Goal: Find specific page/section: Find specific page/section

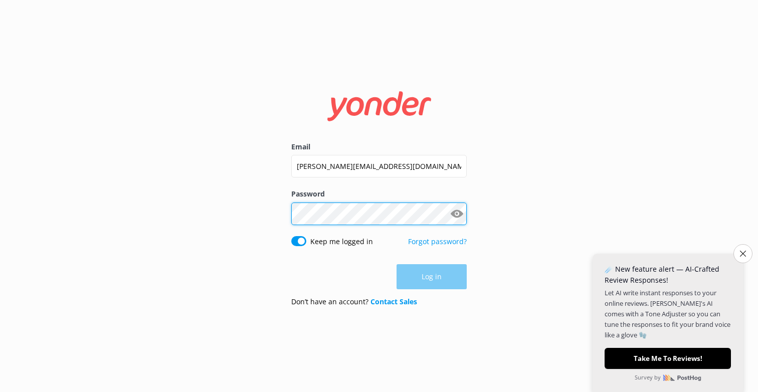
click at [432, 277] on button "Log in" at bounding box center [432, 276] width 70 height 25
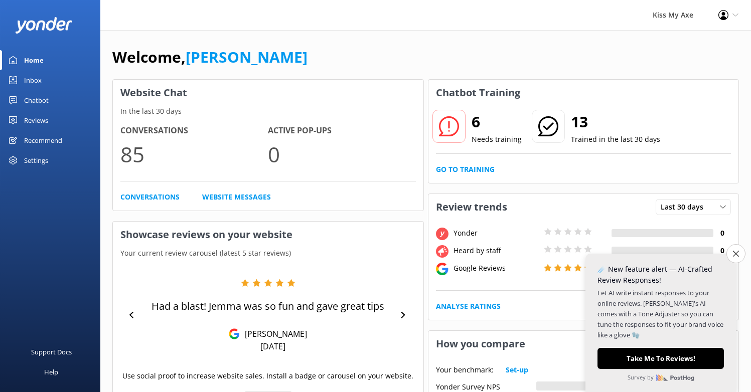
click at [31, 93] on div "Chatbot" at bounding box center [36, 100] width 25 height 20
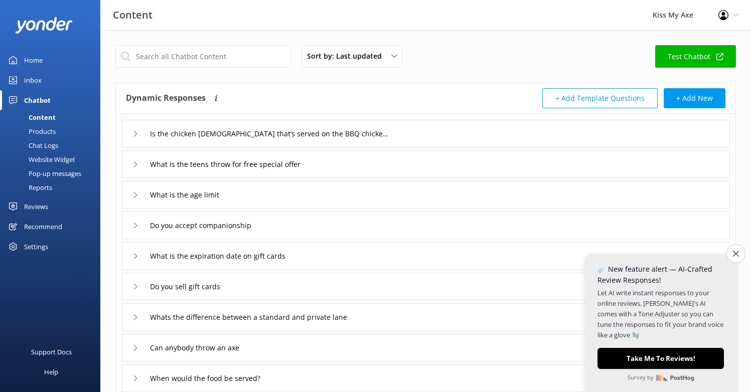
click at [34, 59] on div "Home" at bounding box center [33, 60] width 19 height 20
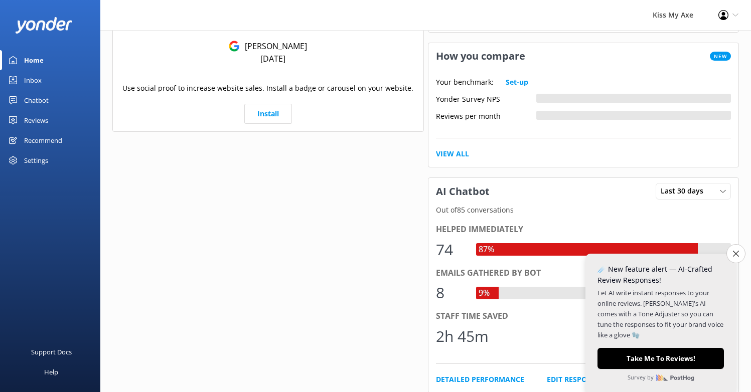
scroll to position [288, 0]
click at [36, 96] on div "Chatbot" at bounding box center [36, 100] width 25 height 20
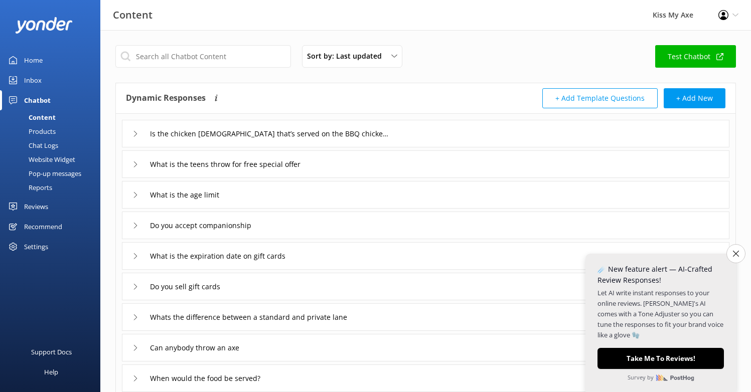
click at [32, 58] on div "Home" at bounding box center [33, 60] width 19 height 20
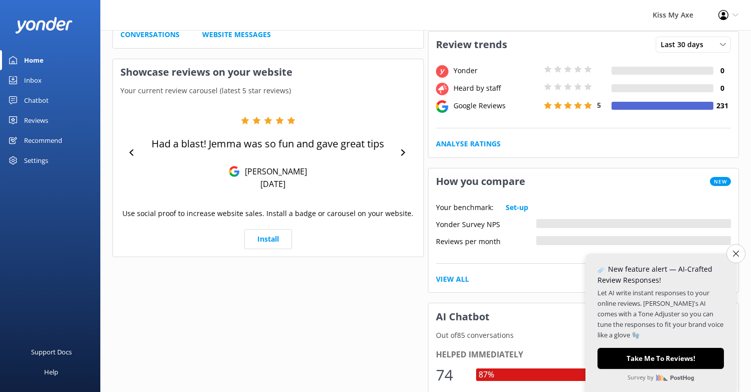
scroll to position [163, 0]
